Goal: Check status: Check status

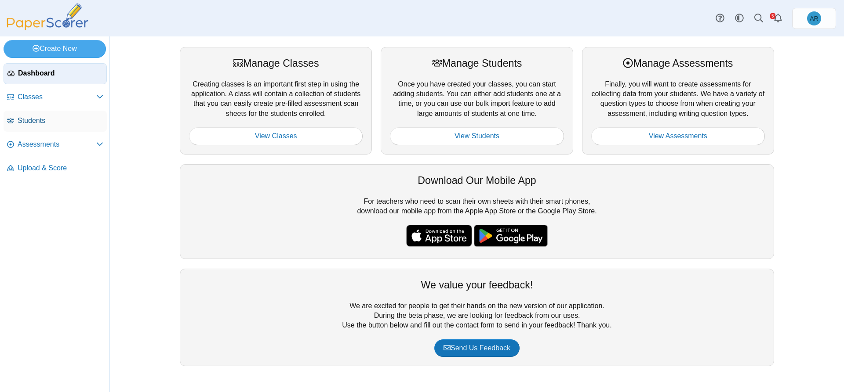
click at [39, 126] on link "Students" at bounding box center [55, 121] width 103 height 21
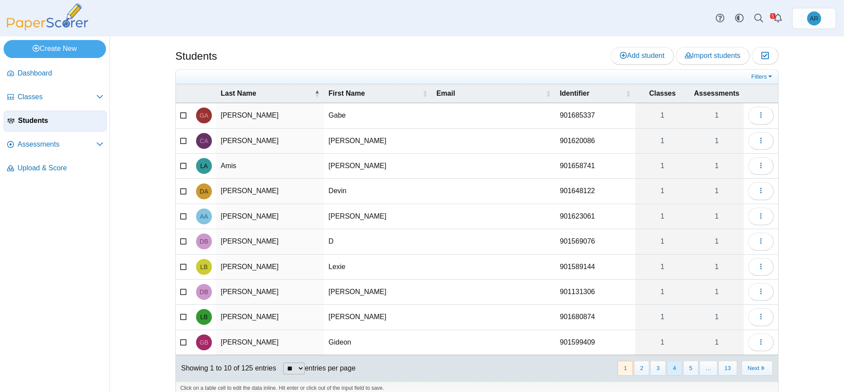
click at [671, 371] on button "4" at bounding box center [673, 368] width 15 height 14
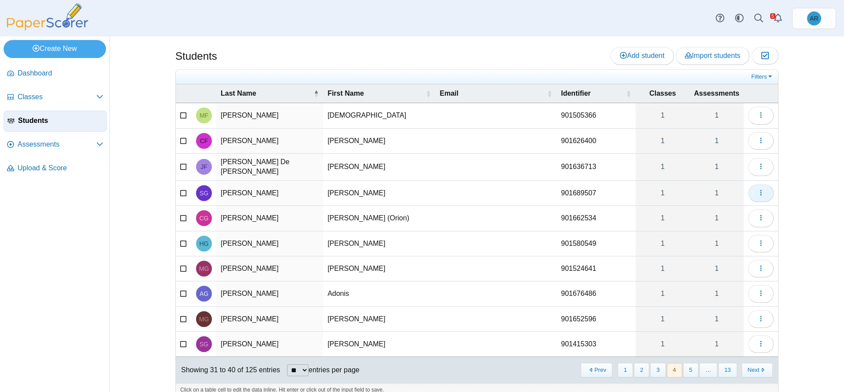
click at [763, 189] on button "button" at bounding box center [760, 194] width 25 height 18
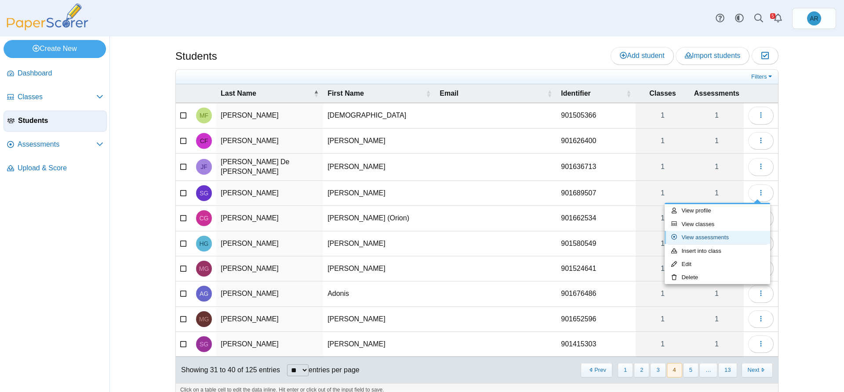
click at [721, 233] on link "View assessments" at bounding box center [716, 237] width 105 height 13
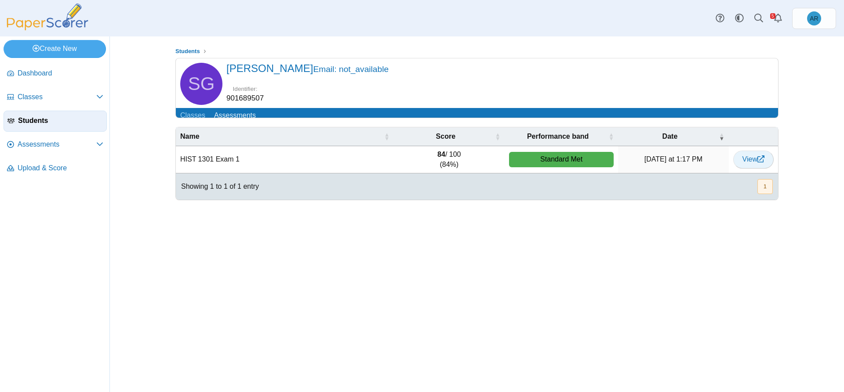
click at [747, 163] on span "View" at bounding box center [753, 159] width 22 height 7
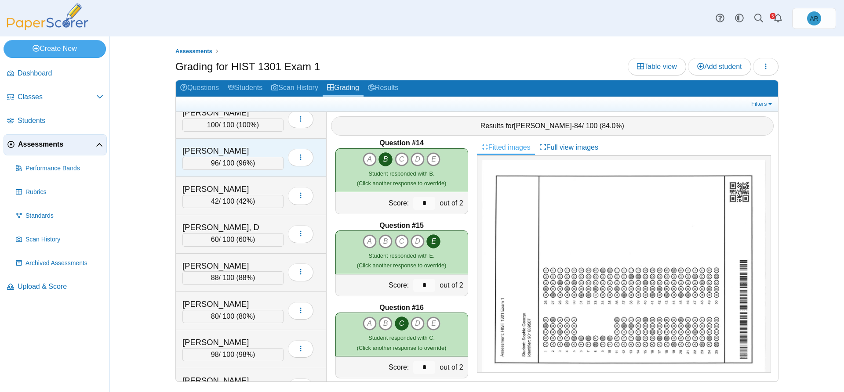
scroll to position [44, 0]
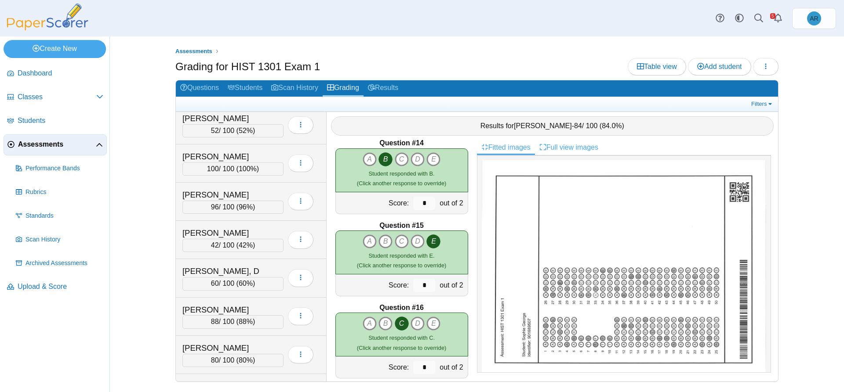
click at [545, 148] on icon at bounding box center [542, 147] width 7 height 7
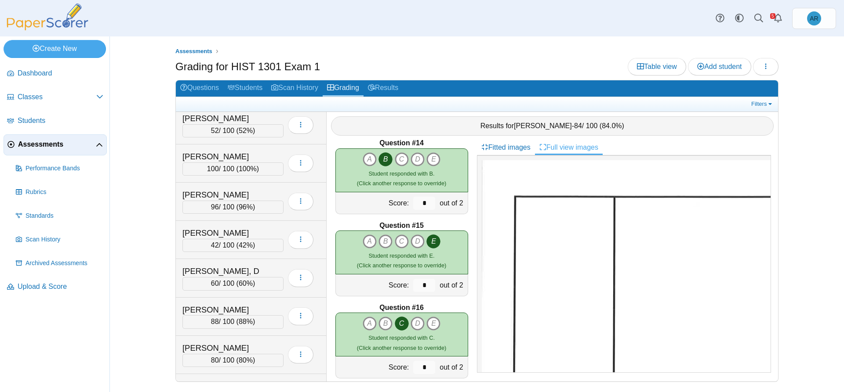
click at [543, 149] on icon at bounding box center [542, 147] width 7 height 7
click at [502, 146] on link "Fitted images" at bounding box center [506, 147] width 58 height 15
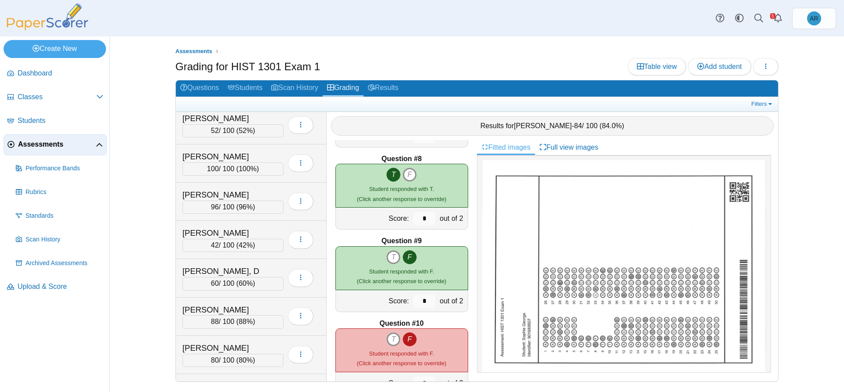
scroll to position [747, 0]
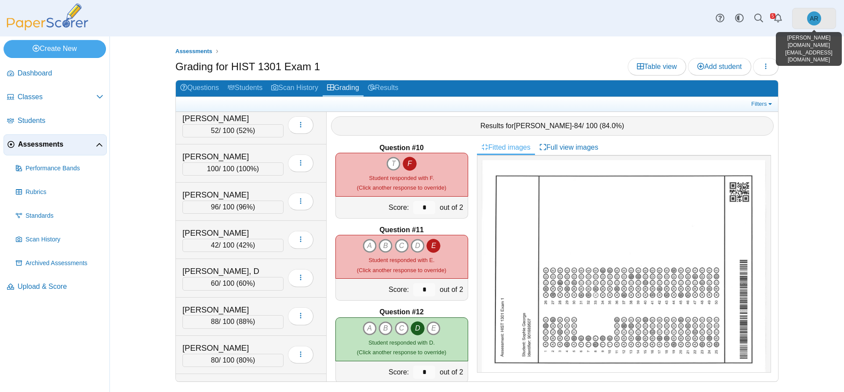
click at [816, 12] on span "AR" at bounding box center [814, 18] width 14 height 14
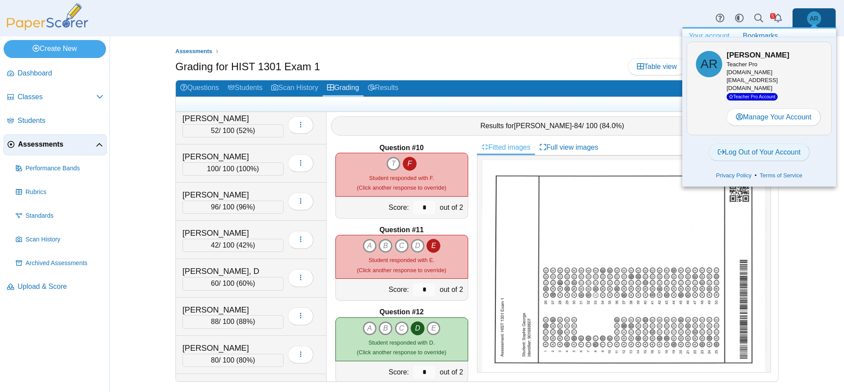
click at [769, 144] on link "Log Out of Your Account" at bounding box center [758, 153] width 101 height 18
